Goal: Find specific page/section: Find specific page/section

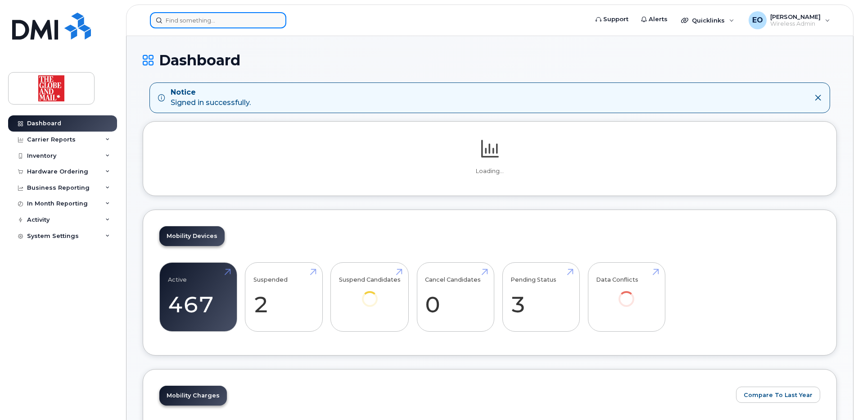
click at [203, 21] on input at bounding box center [218, 20] width 136 height 16
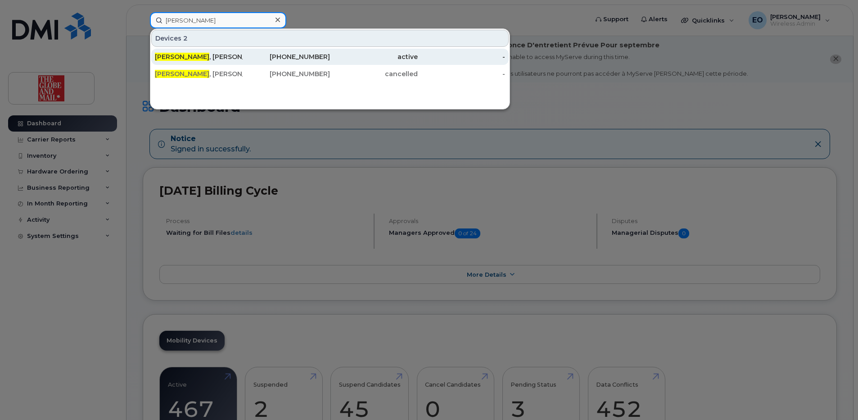
type input "[PERSON_NAME]"
click at [185, 61] on div "[PERSON_NAME]" at bounding box center [199, 57] width 88 height 16
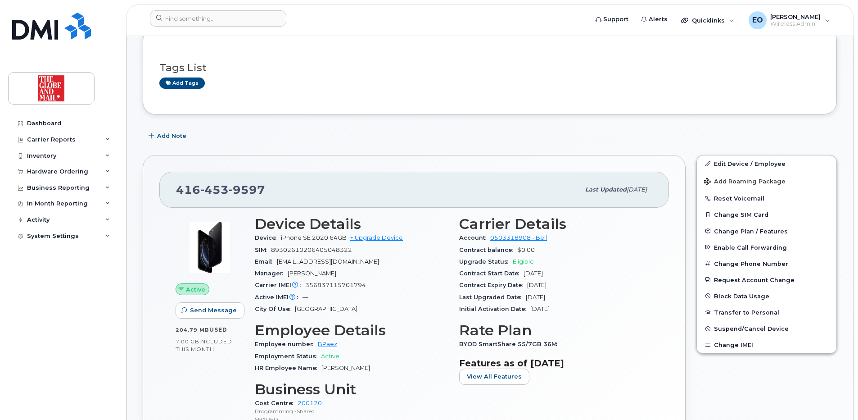
scroll to position [180, 0]
